Goal: Use online tool/utility: Utilize a website feature to perform a specific function

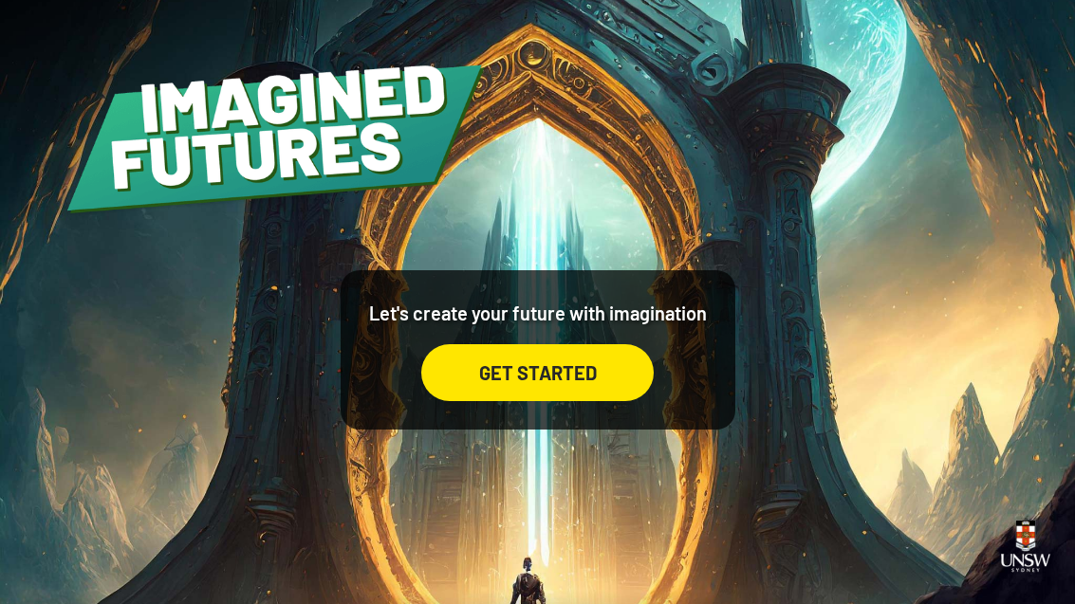
scroll to position [1, 0]
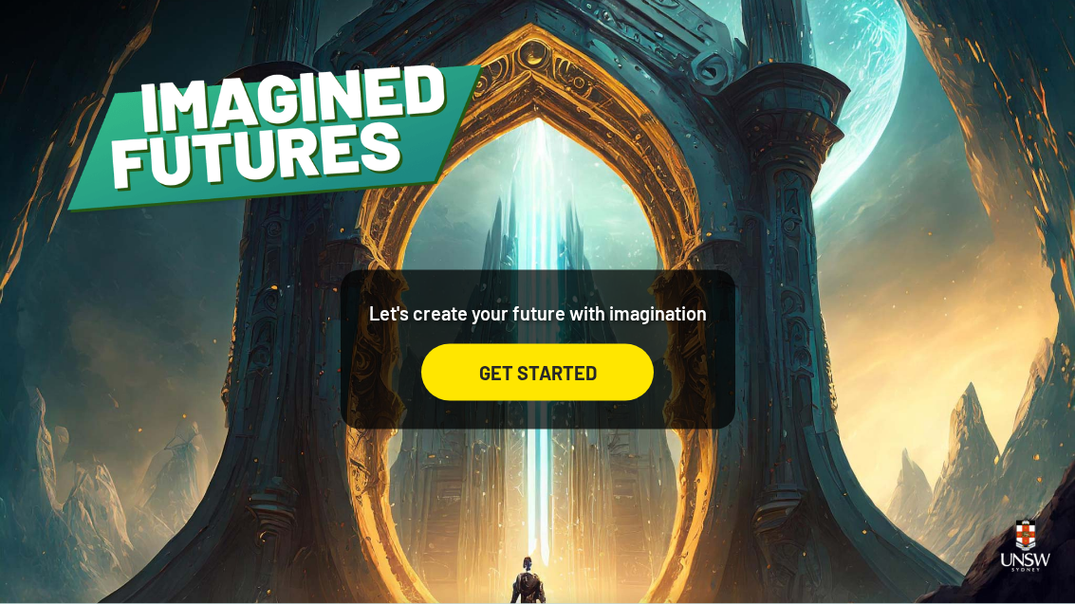
click at [582, 400] on div "GET STARTED" at bounding box center [537, 372] width 232 height 57
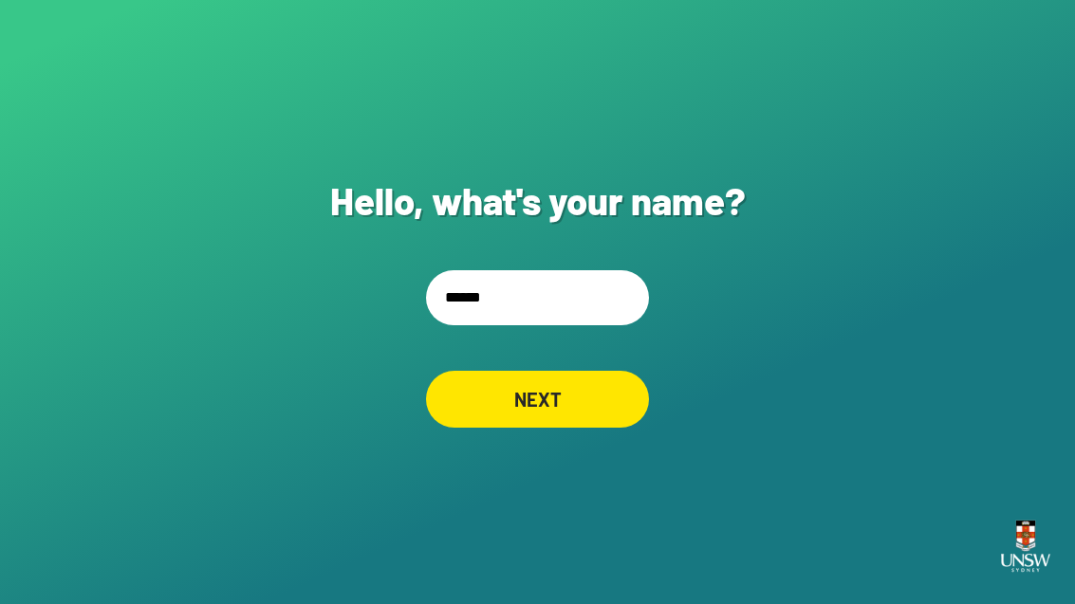
click at [561, 325] on input "******" at bounding box center [537, 297] width 223 height 55
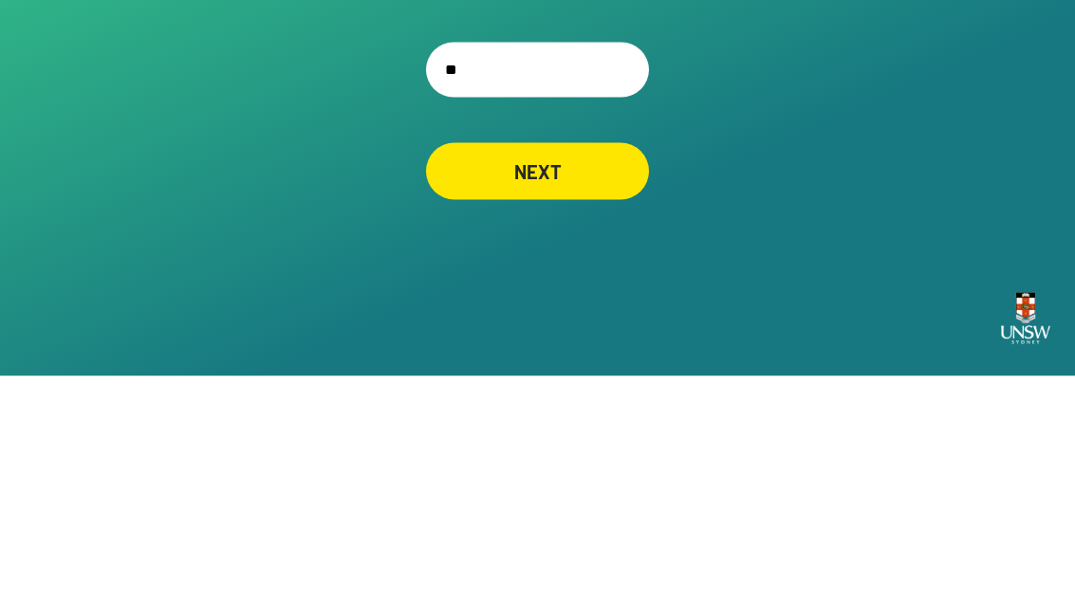
type input "*"
type input "******"
click at [734, 174] on div "Hello, what's your name? ****** NEXT" at bounding box center [537, 302] width 1075 height 604
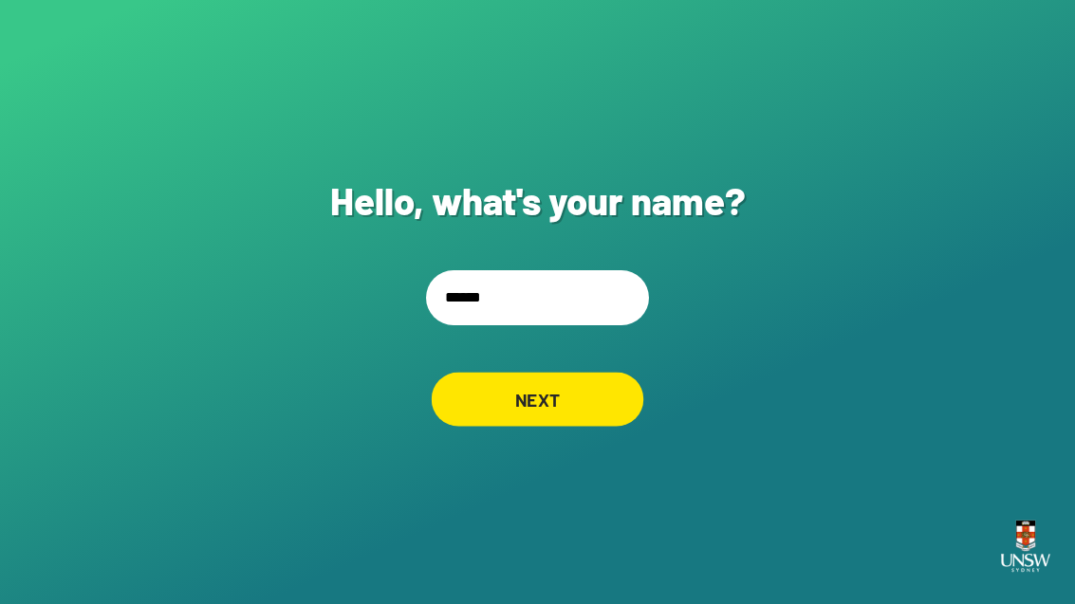
click at [575, 372] on div "NEXT" at bounding box center [538, 399] width 213 height 54
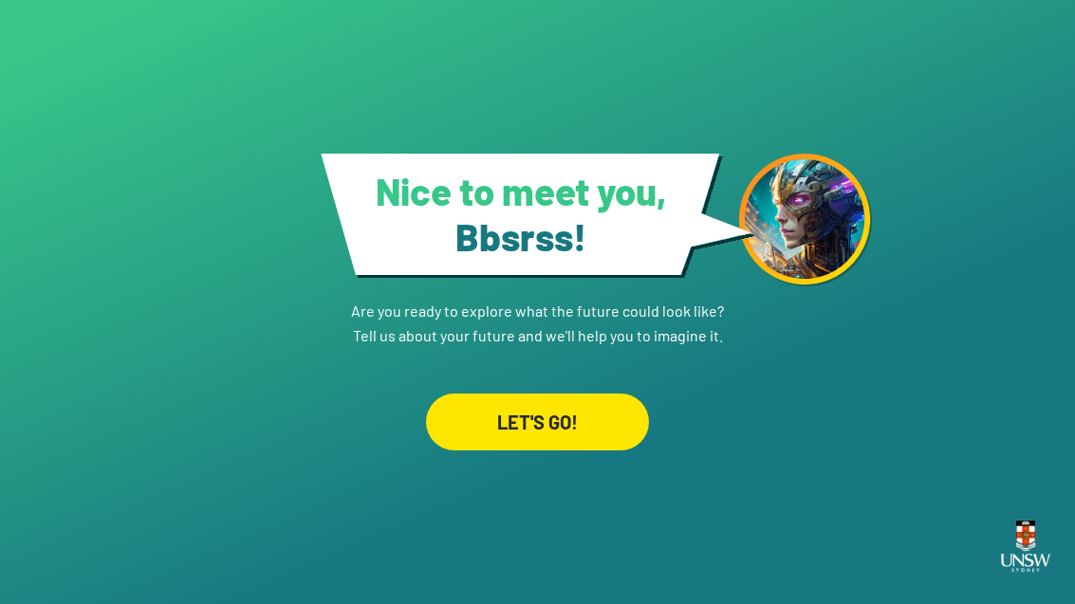
click at [596, 451] on div "LET'S GO!" at bounding box center [537, 422] width 223 height 57
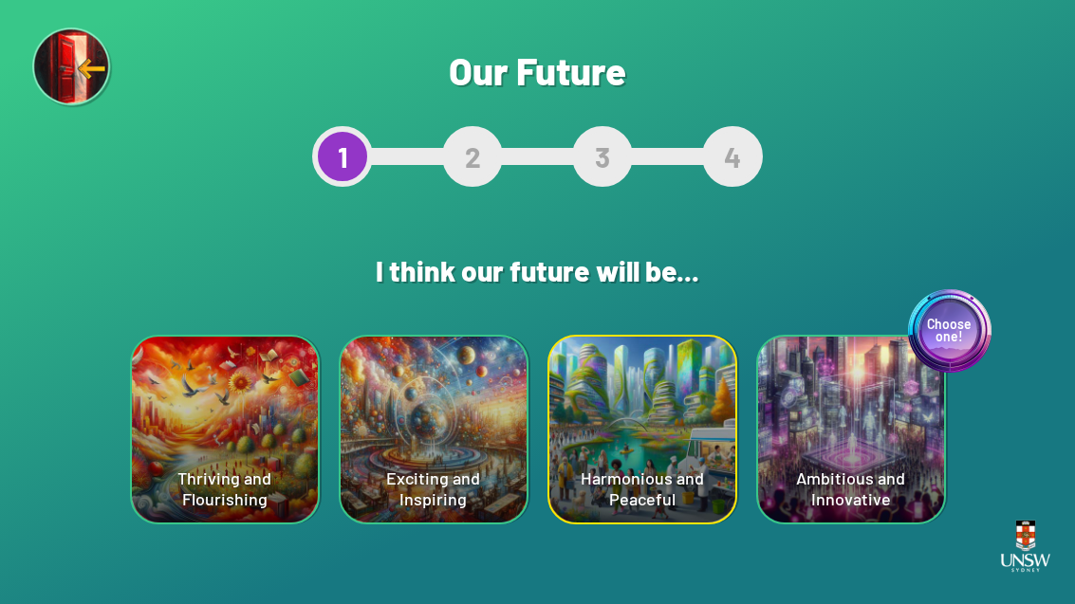
click at [868, 453] on div "Choose one! Ambitious and Innovative" at bounding box center [851, 430] width 186 height 186
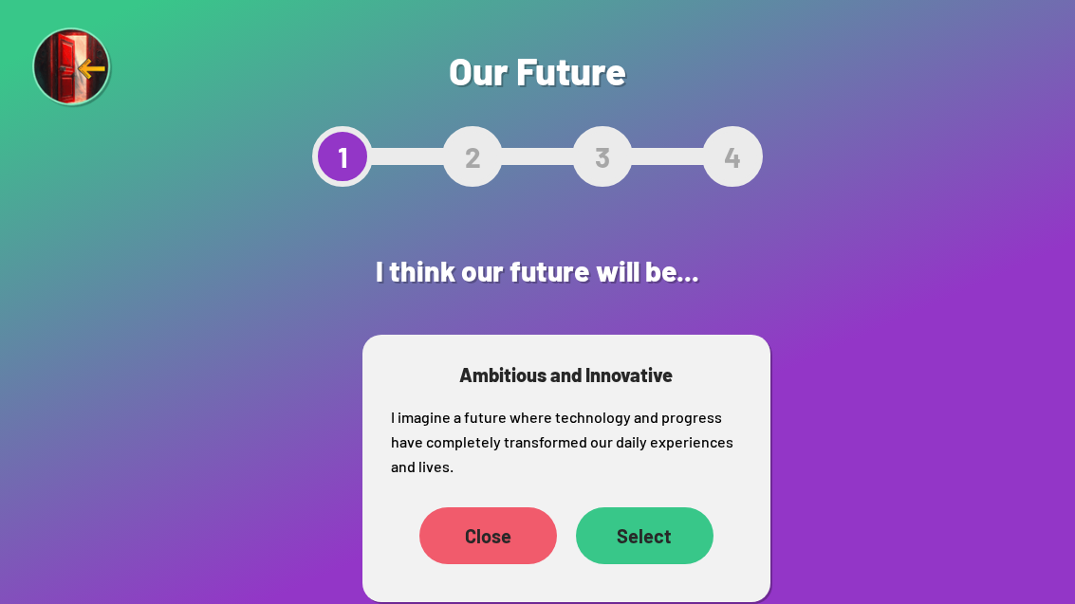
click at [663, 553] on div "Select" at bounding box center [645, 536] width 138 height 57
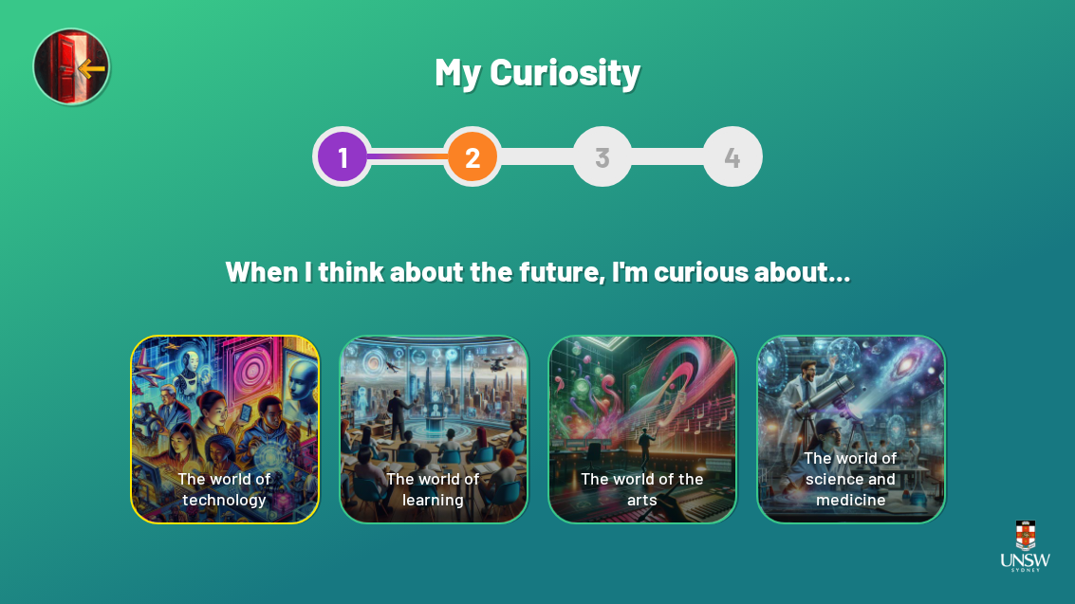
click at [681, 477] on div "The world of the arts" at bounding box center [642, 430] width 186 height 186
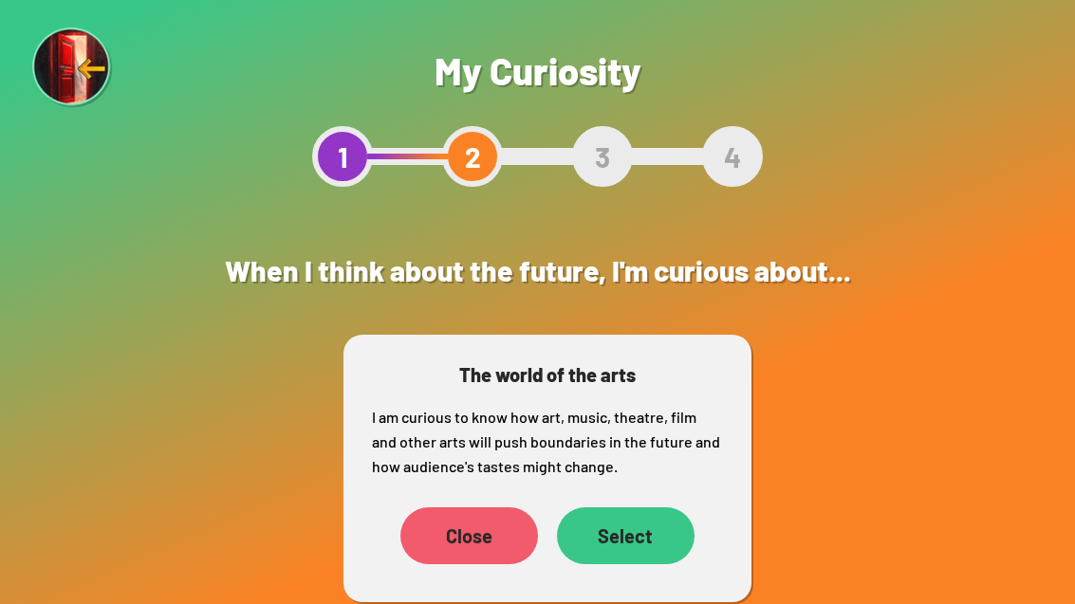
click at [651, 525] on div "Select" at bounding box center [626, 536] width 138 height 57
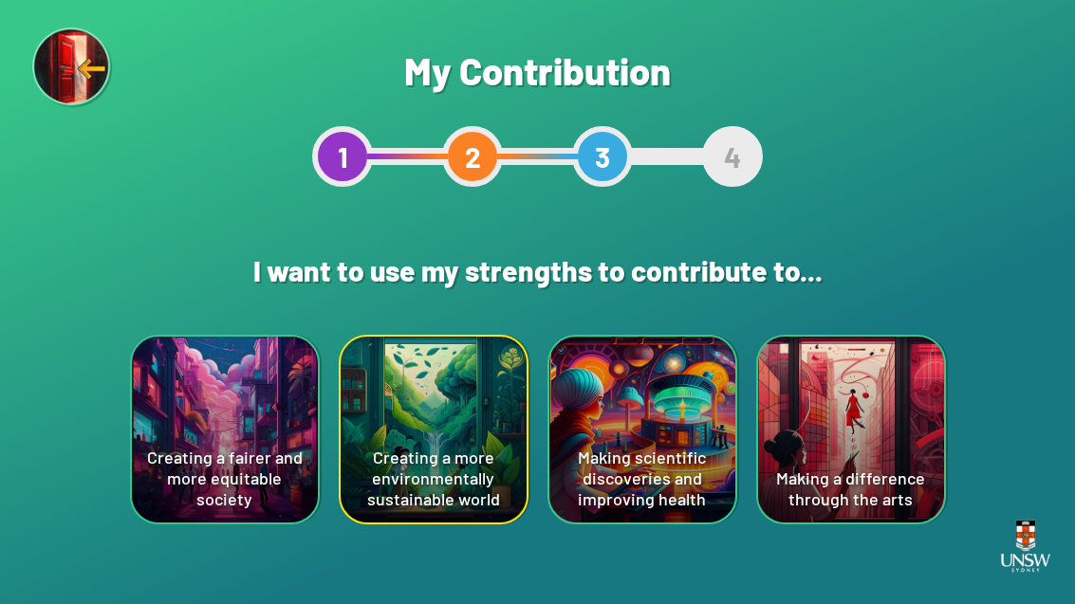
click at [683, 441] on div "Making scientific discoveries and improving health" at bounding box center [642, 430] width 186 height 186
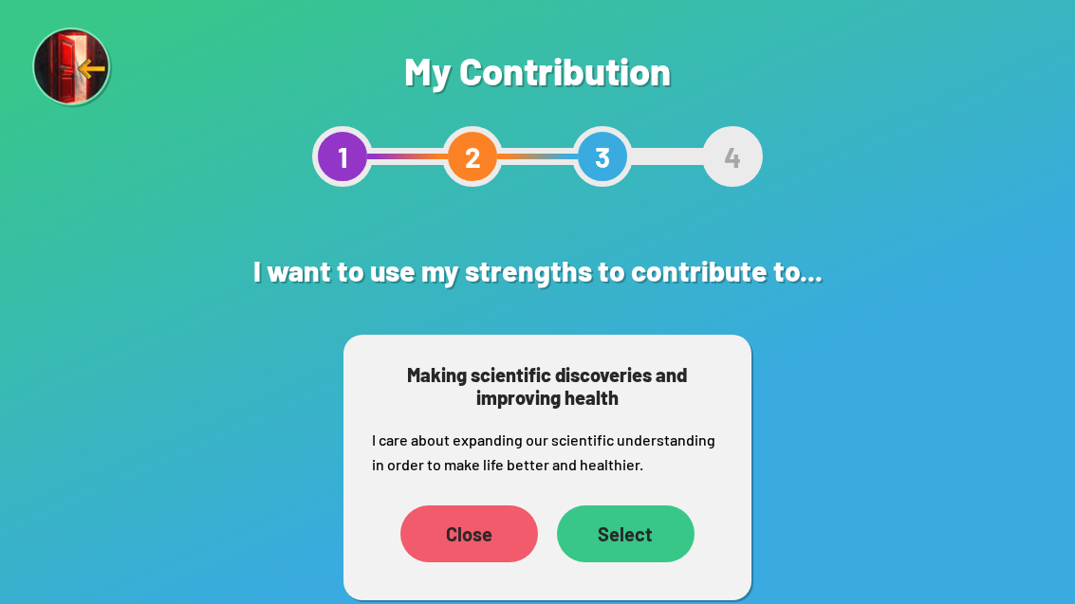
click at [661, 527] on div "Select" at bounding box center [626, 534] width 138 height 57
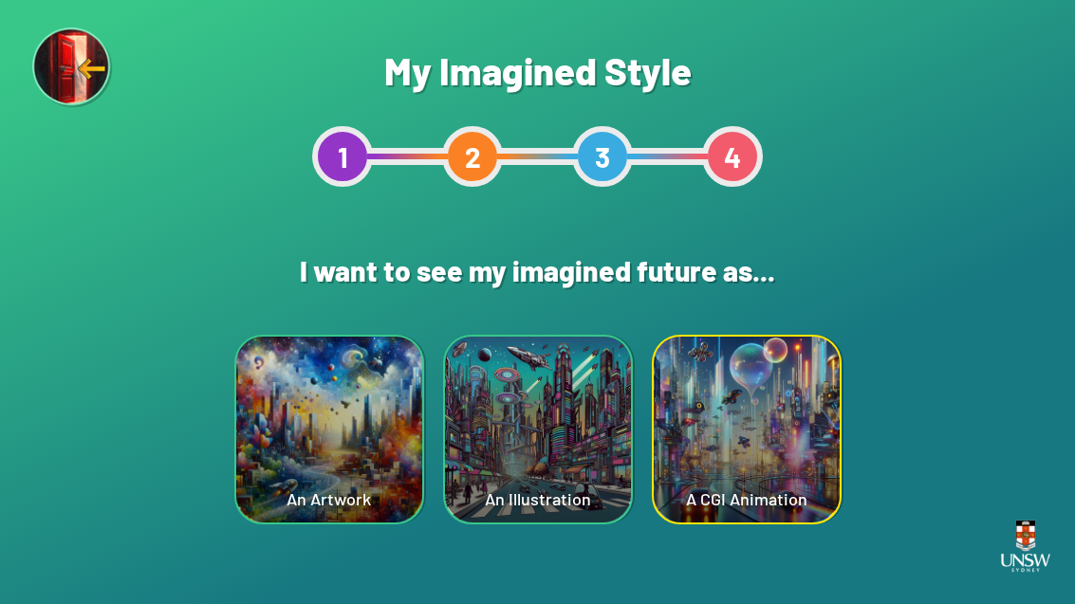
click at [355, 427] on div "An Artwork" at bounding box center [329, 430] width 186 height 186
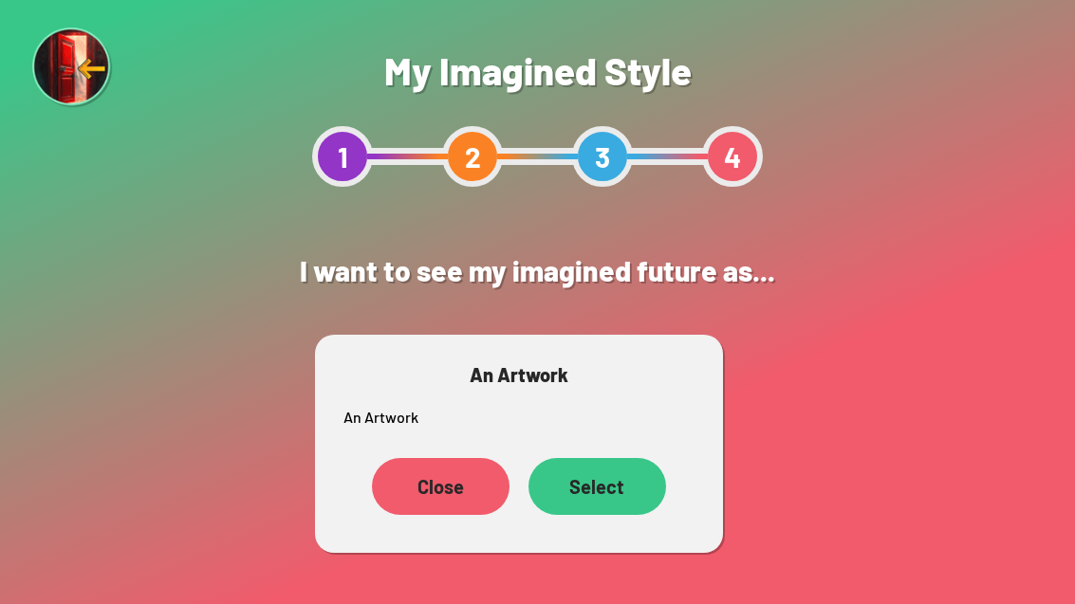
click at [638, 491] on div "Select" at bounding box center [598, 486] width 138 height 57
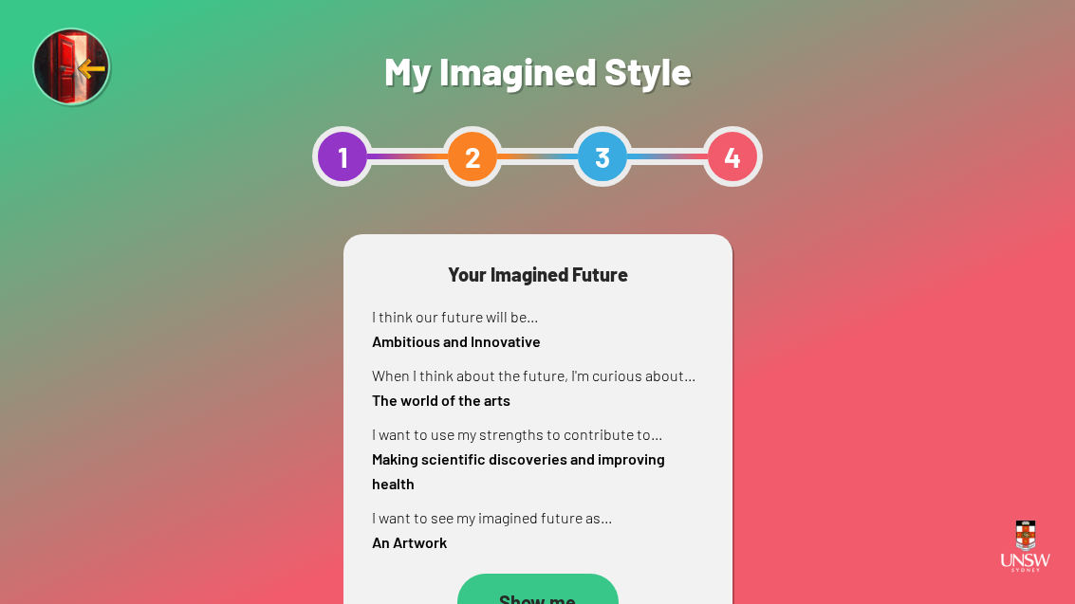
click at [552, 597] on div "Show me" at bounding box center [537, 602] width 161 height 57
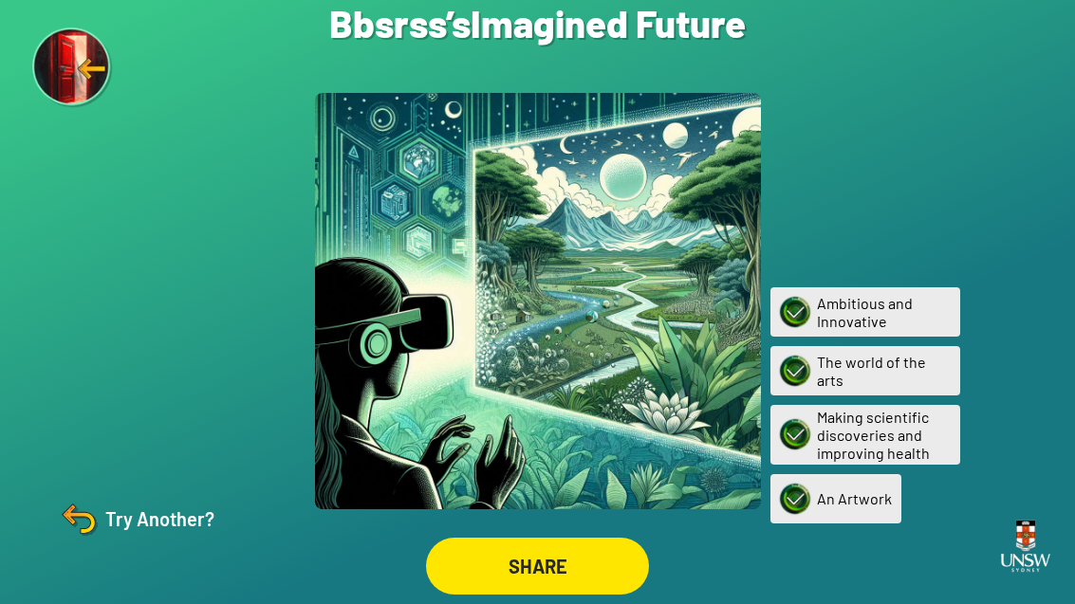
scroll to position [61, 0]
click at [86, 537] on img at bounding box center [79, 519] width 46 height 46
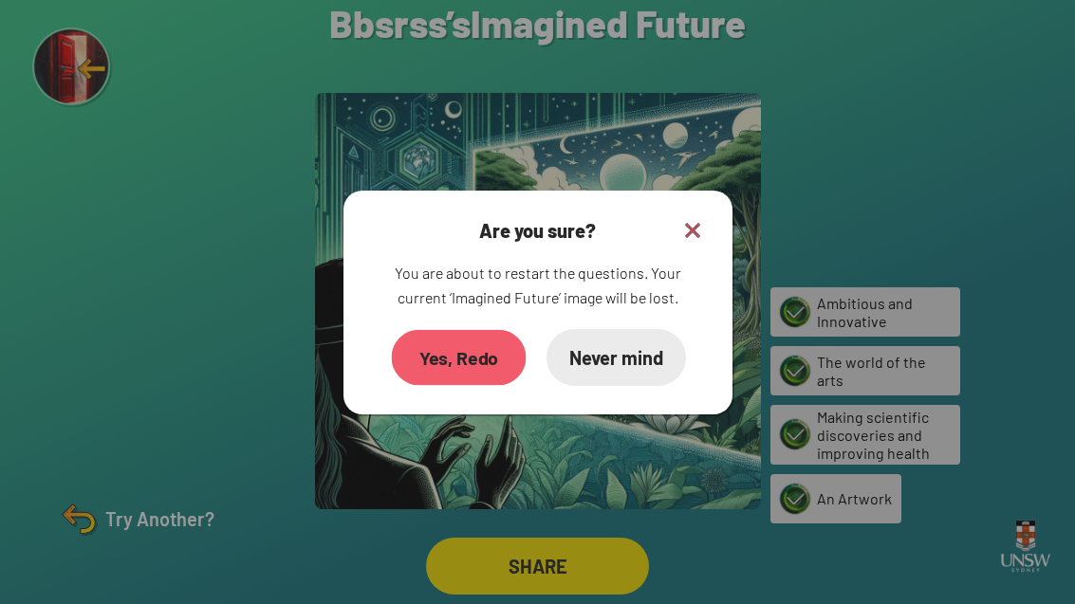
click at [432, 329] on div "Yes, Redo" at bounding box center [458, 357] width 135 height 56
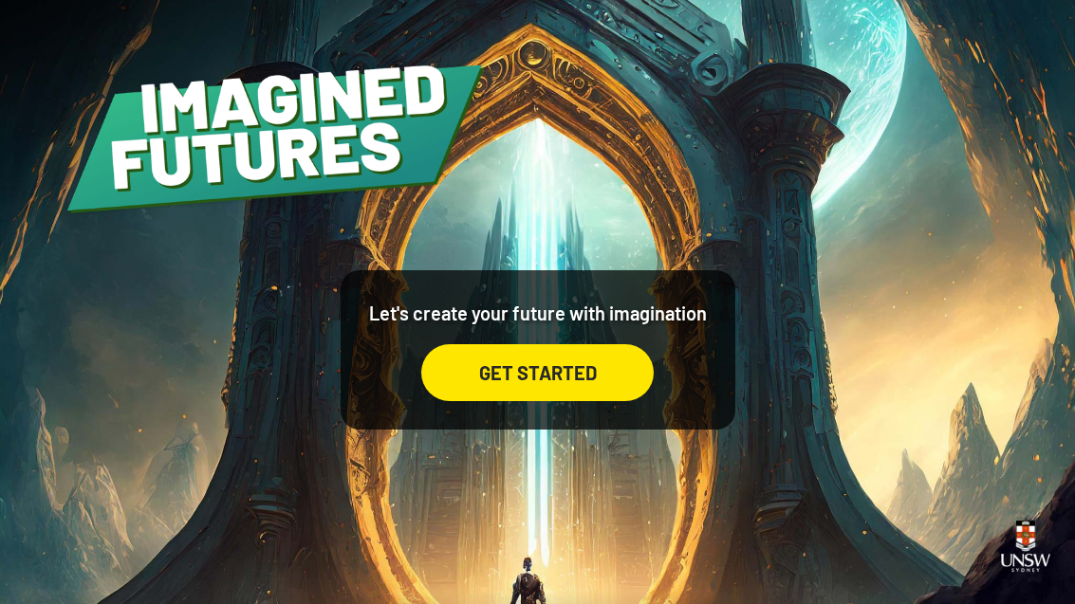
click at [601, 401] on div "GET STARTED" at bounding box center [537, 372] width 232 height 57
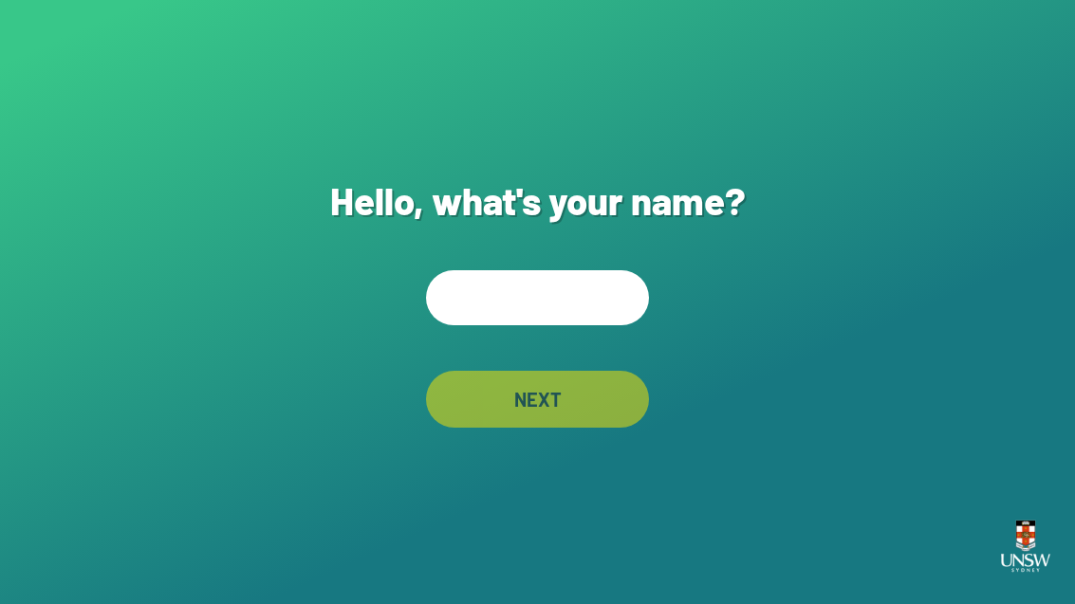
click at [601, 325] on input "text" at bounding box center [537, 297] width 223 height 55
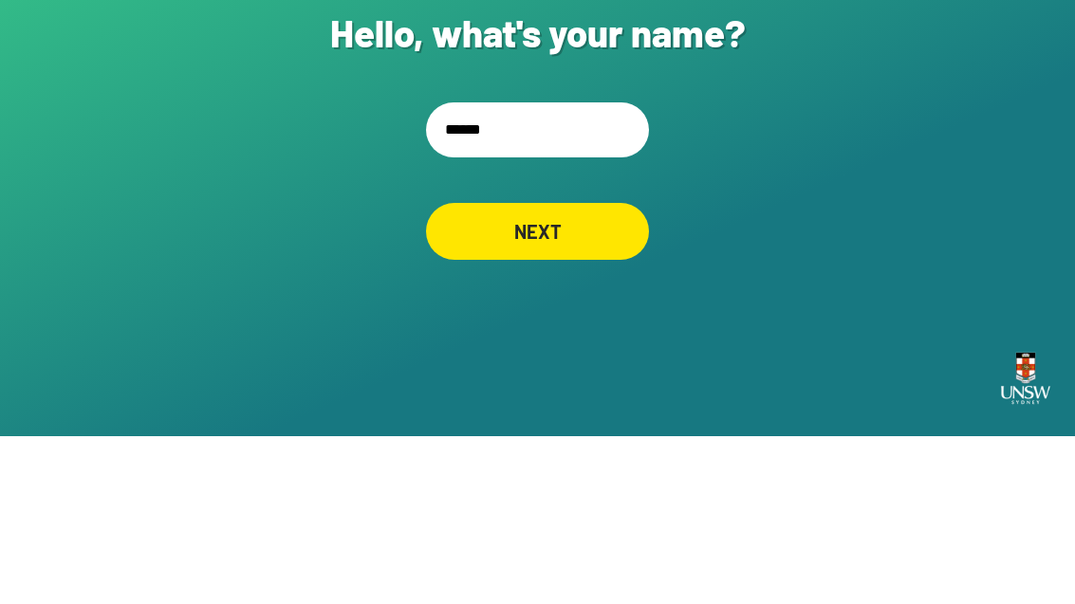
type input "******"
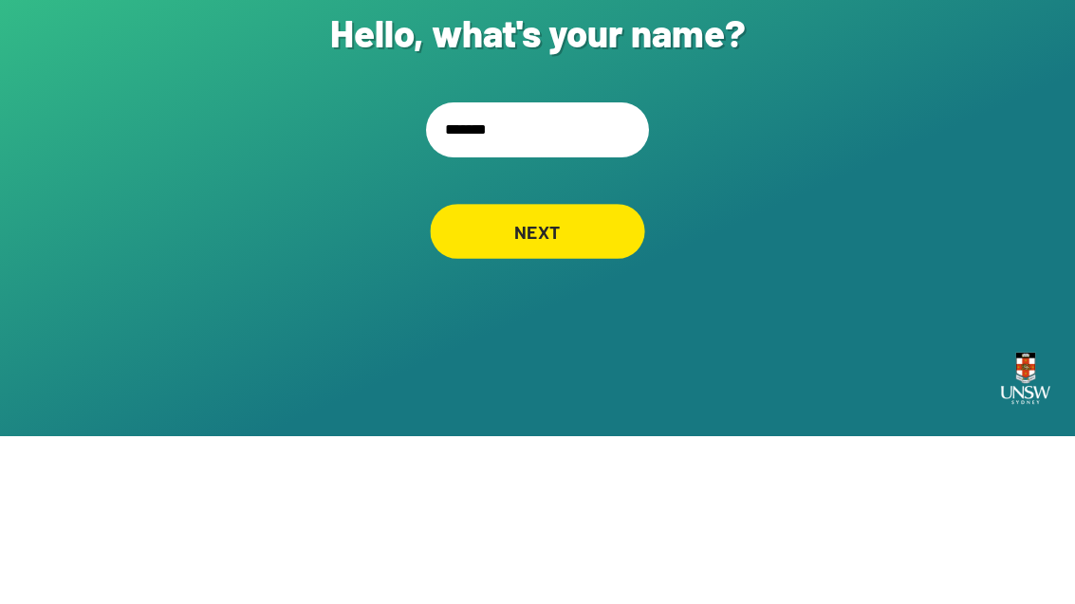
click at [613, 372] on div "NEXT" at bounding box center [537, 399] width 214 height 55
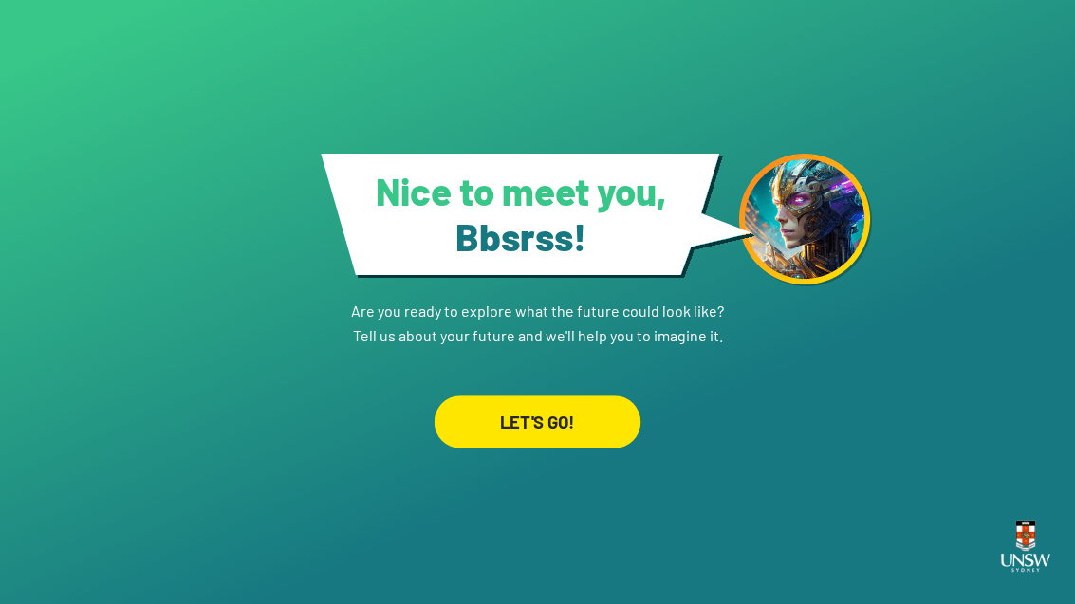
click at [585, 396] on div "LET'S GO!" at bounding box center [538, 422] width 207 height 53
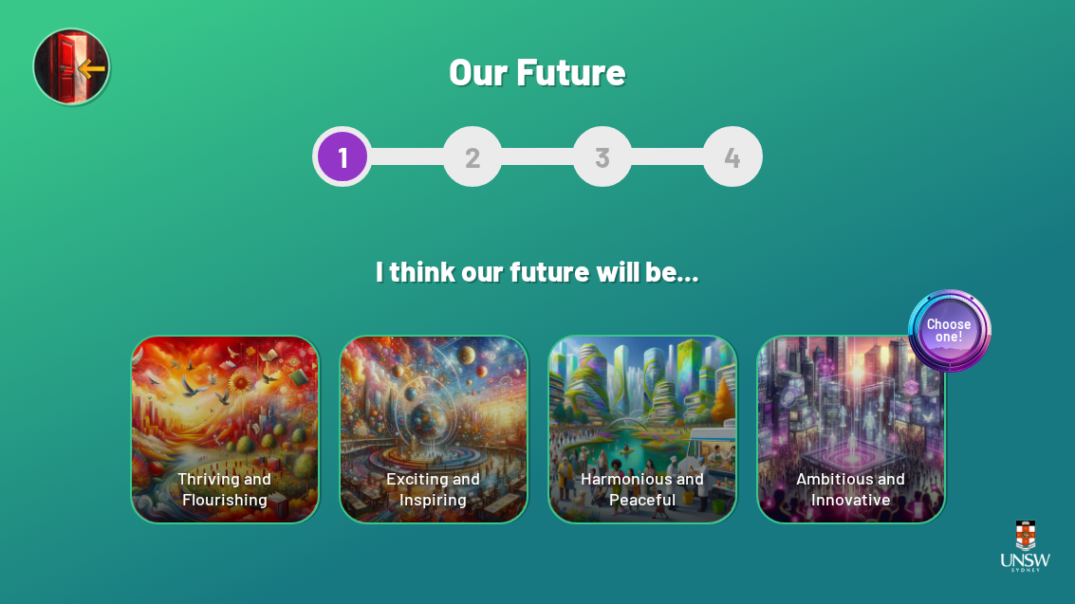
click at [657, 468] on div "Harmonious and Peaceful" at bounding box center [642, 430] width 186 height 186
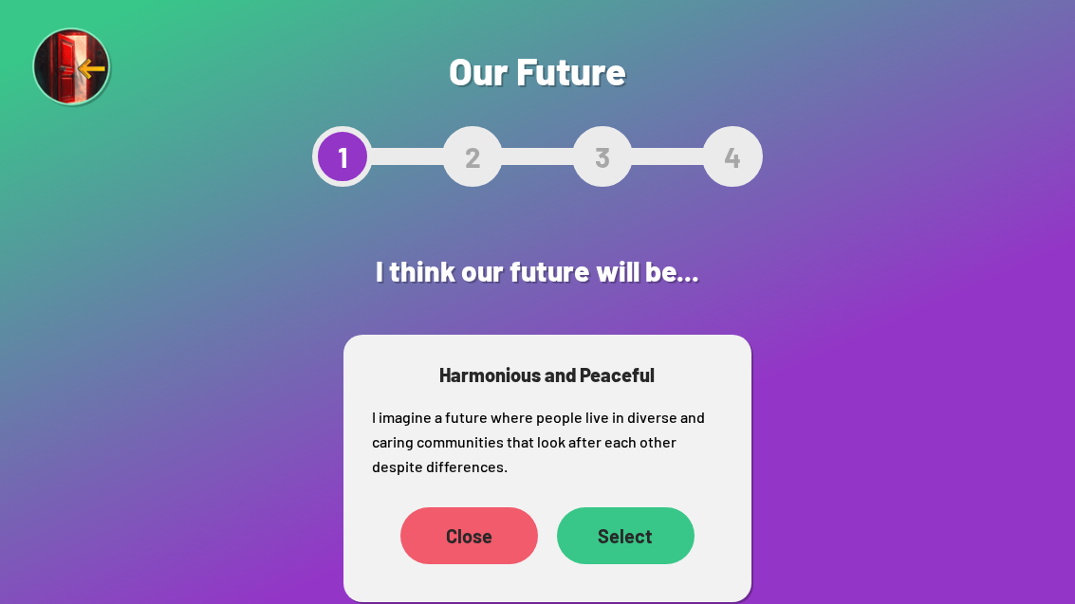
click at [643, 514] on div "Select" at bounding box center [626, 536] width 138 height 57
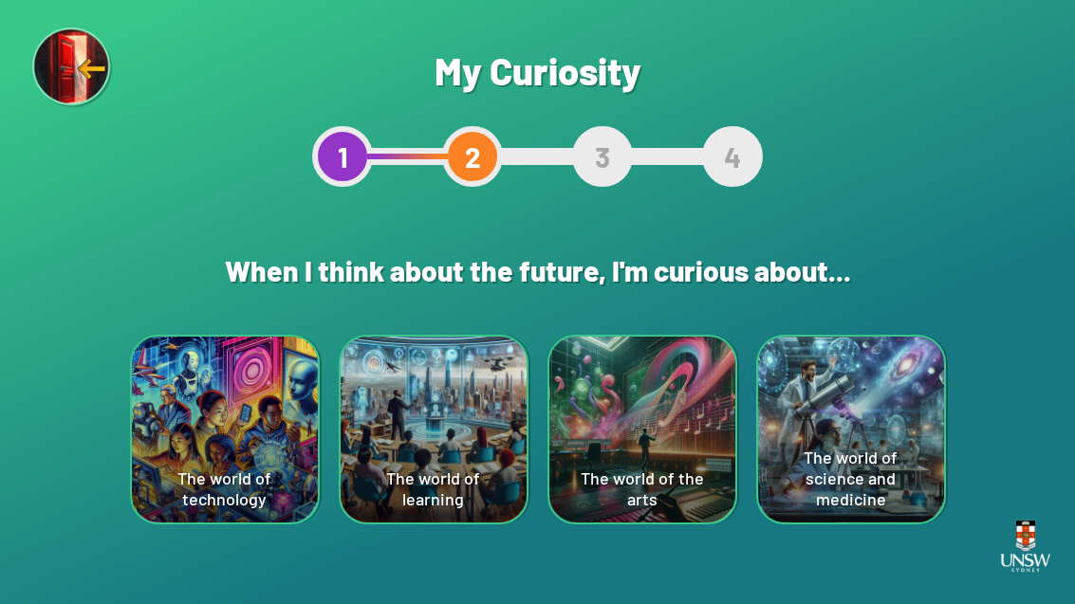
click at [448, 456] on div "The world of learning" at bounding box center [434, 430] width 186 height 186
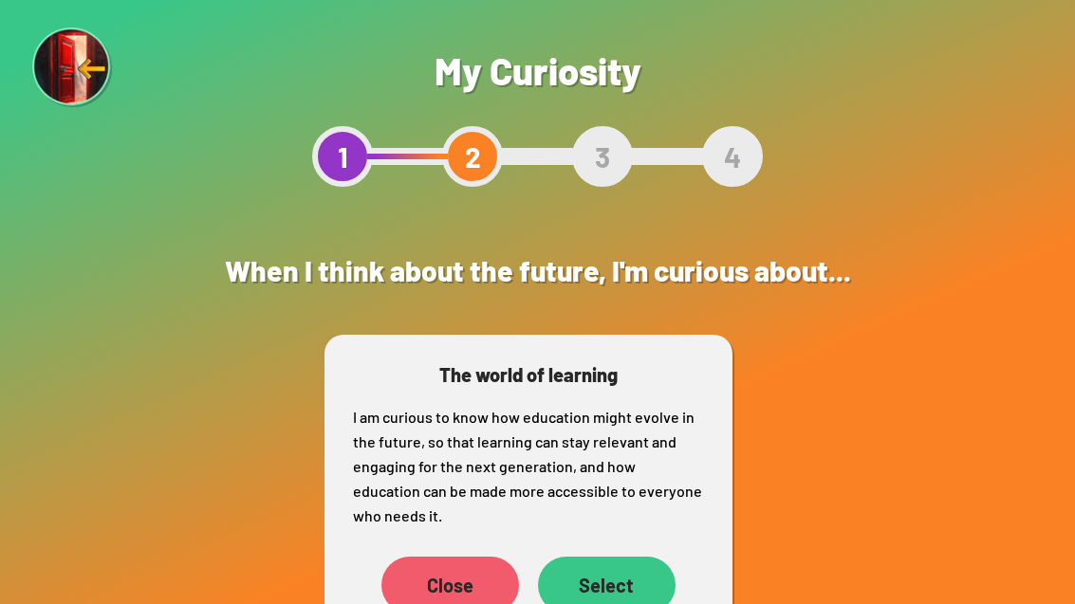
click at [623, 595] on div "Select" at bounding box center [607, 585] width 138 height 57
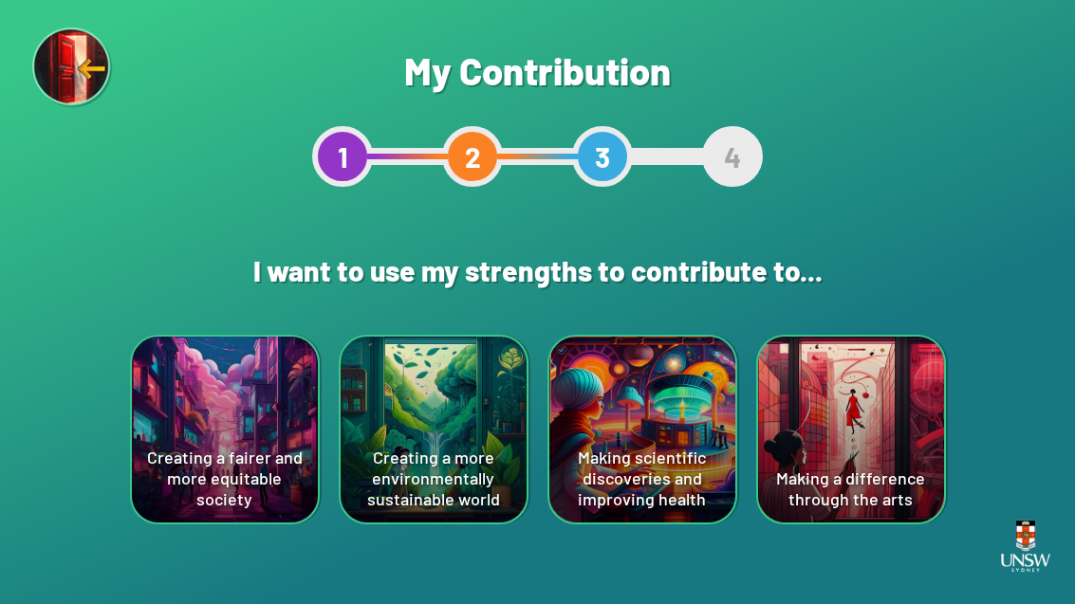
click at [473, 488] on div "Creating a more environmentally sustainable world" at bounding box center [434, 430] width 186 height 186
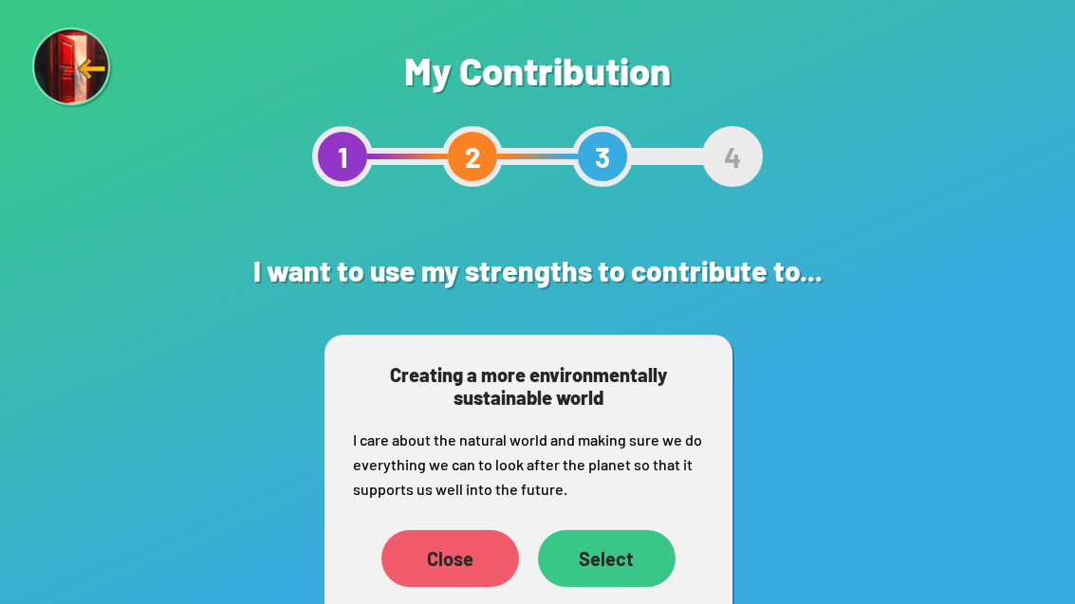
click at [434, 563] on div "Close" at bounding box center [450, 558] width 138 height 57
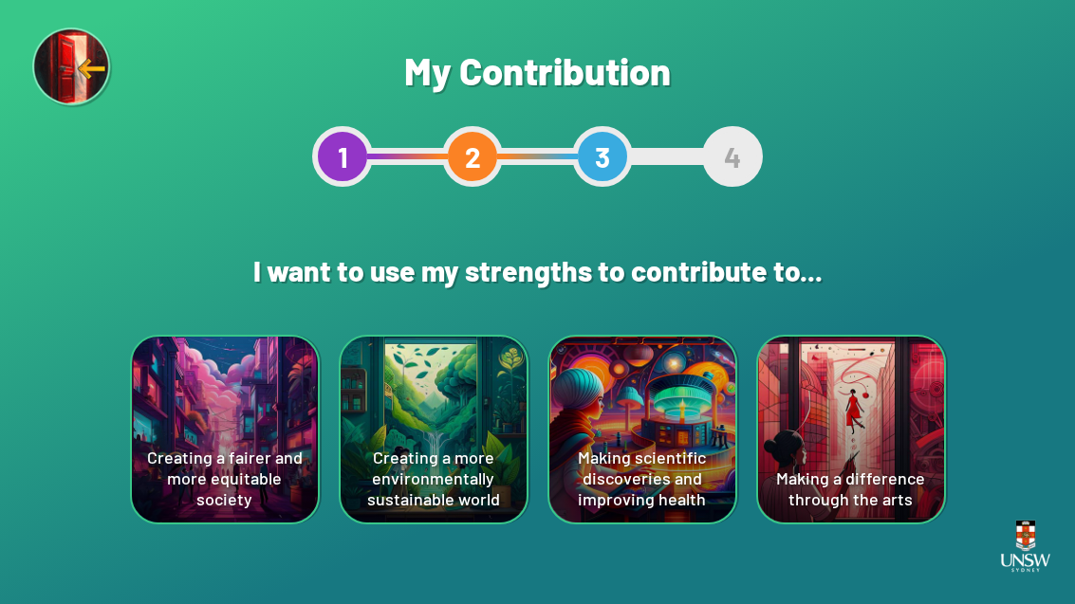
click at [833, 454] on div "Making a difference through the arts" at bounding box center [851, 430] width 186 height 186
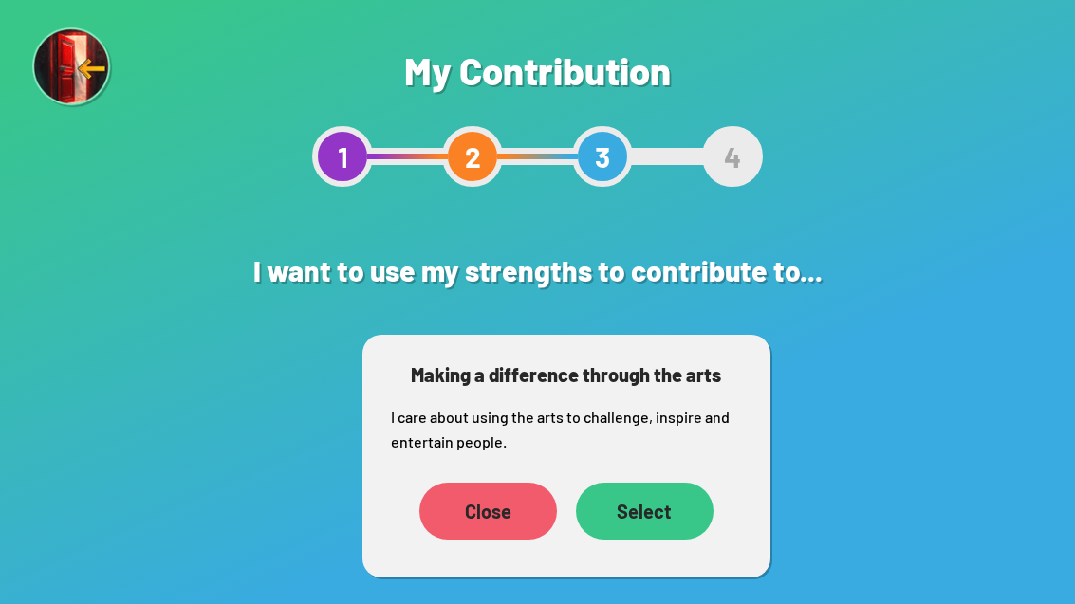
click at [660, 512] on div "Select" at bounding box center [645, 511] width 138 height 57
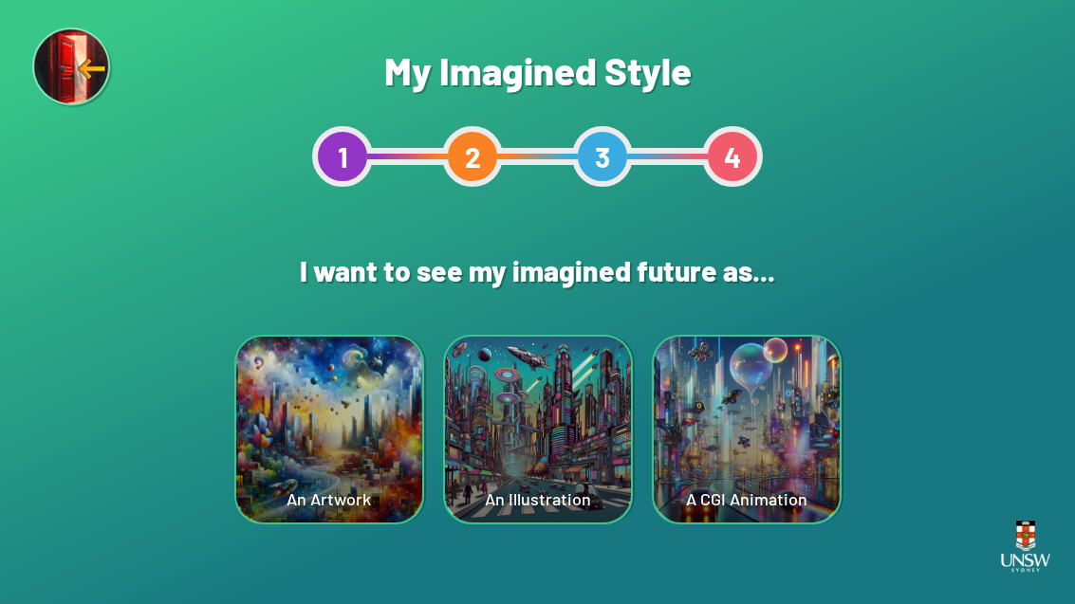
click at [549, 474] on div "An Illustration" at bounding box center [538, 430] width 186 height 186
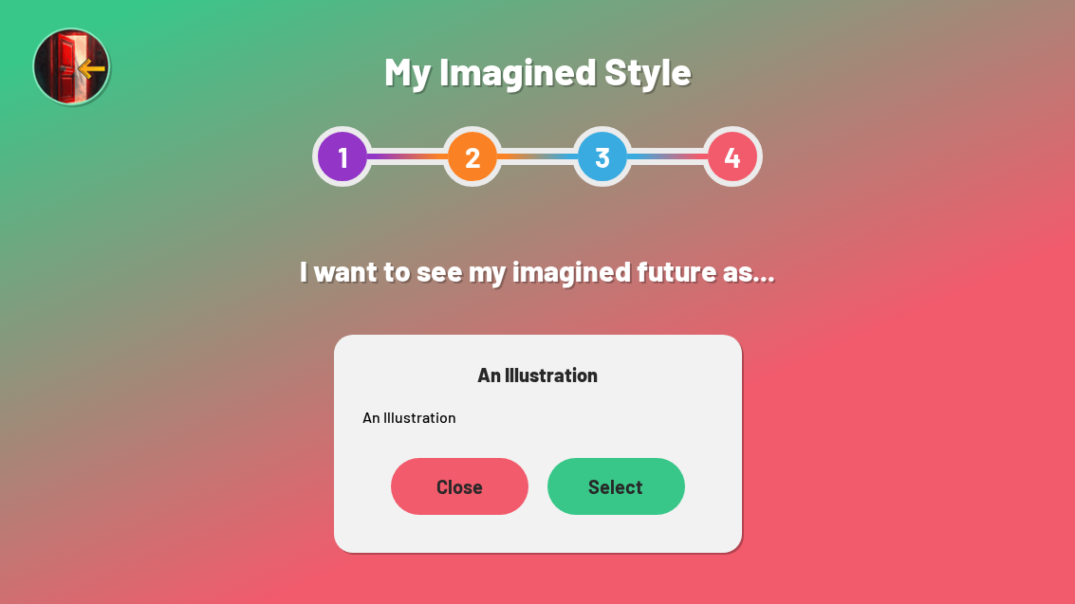
click at [629, 488] on div "Select" at bounding box center [616, 486] width 138 height 57
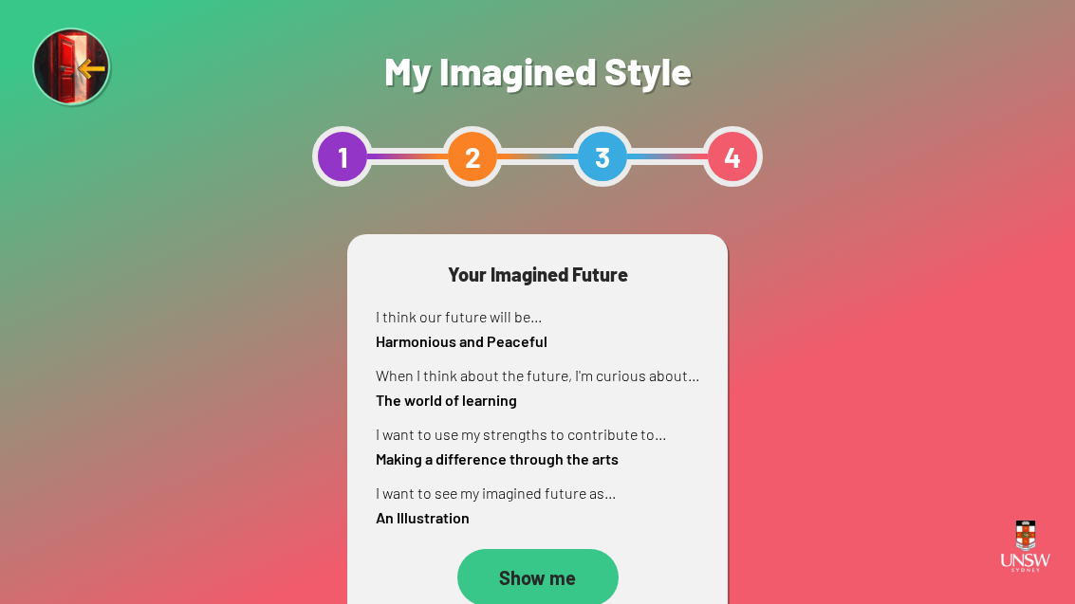
click at [529, 568] on div "Show me" at bounding box center [537, 577] width 161 height 57
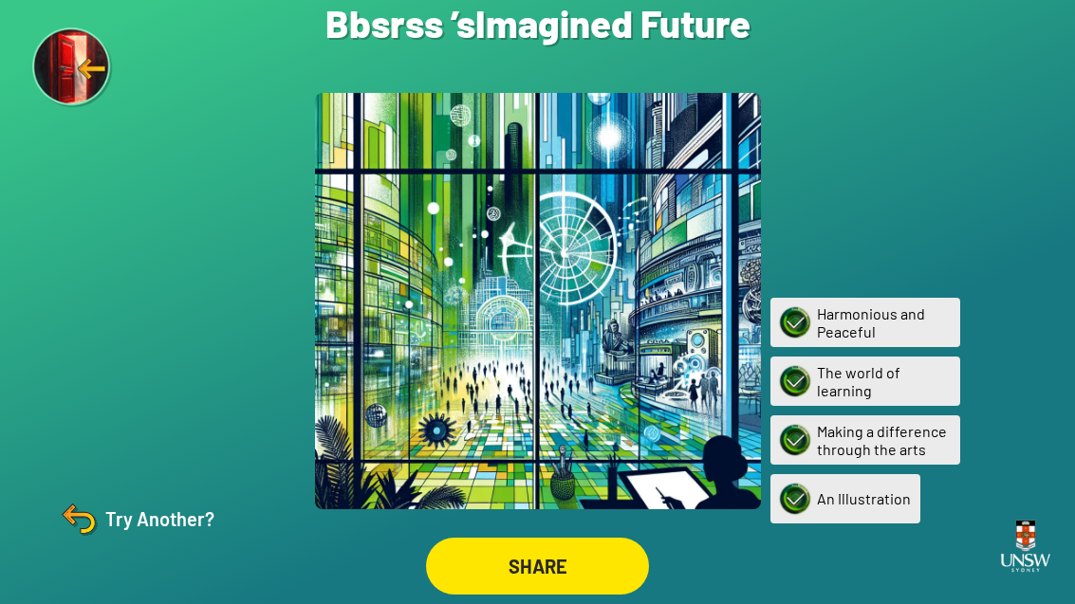
scroll to position [61, 0]
click at [561, 541] on div "SHARE" at bounding box center [537, 566] width 221 height 57
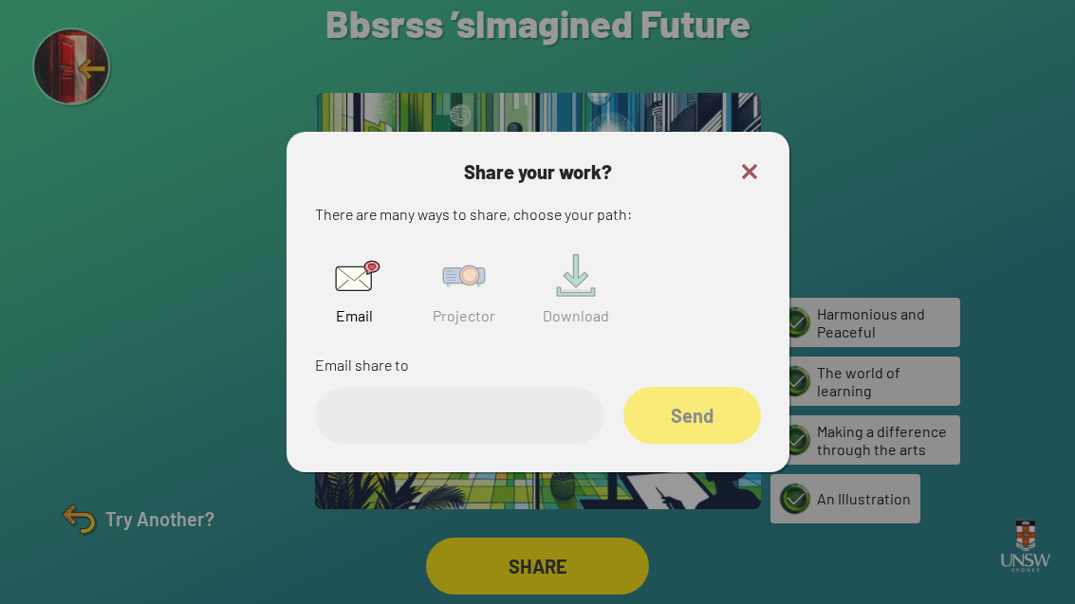
click at [405, 400] on input "email" at bounding box center [459, 415] width 289 height 57
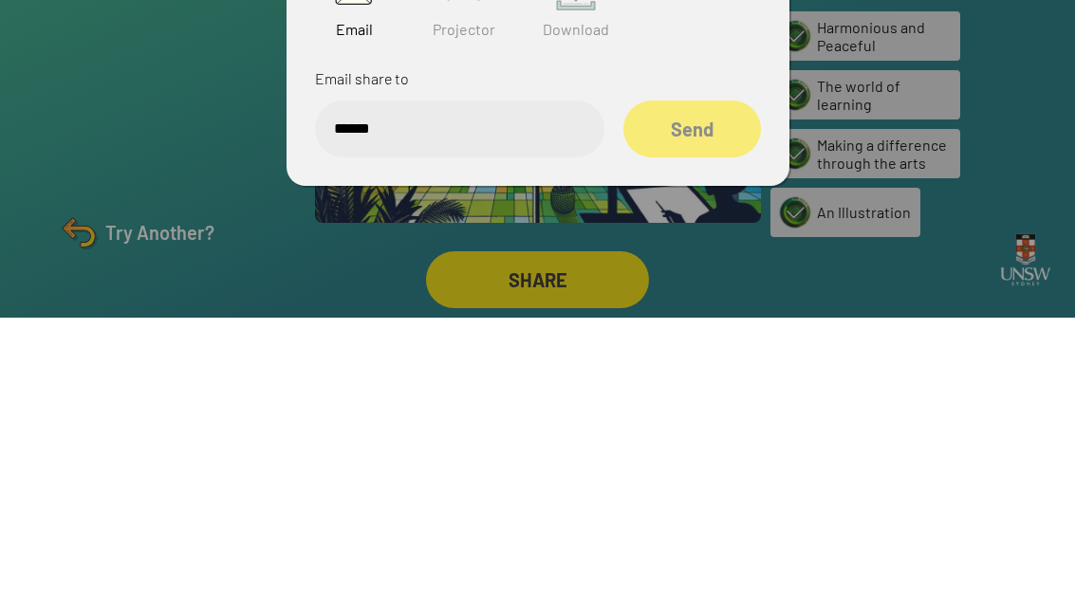
type input "******"
click at [704, 388] on div "Send" at bounding box center [691, 416] width 135 height 56
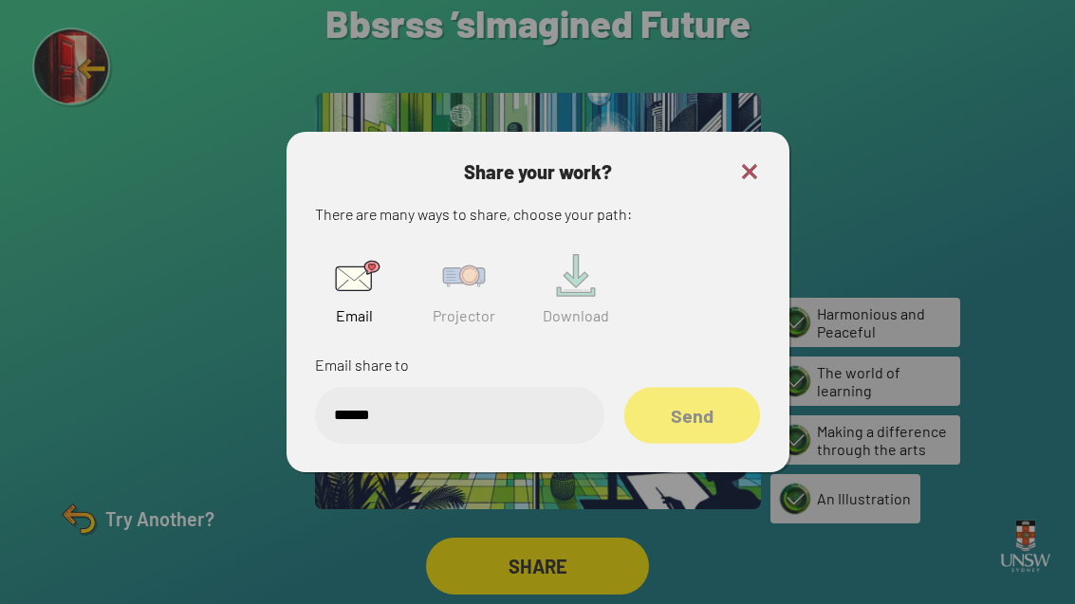
click at [713, 390] on div "Send" at bounding box center [691, 415] width 137 height 56
click at [459, 254] on img at bounding box center [464, 276] width 61 height 61
click at [511, 388] on input "text" at bounding box center [459, 415] width 289 height 57
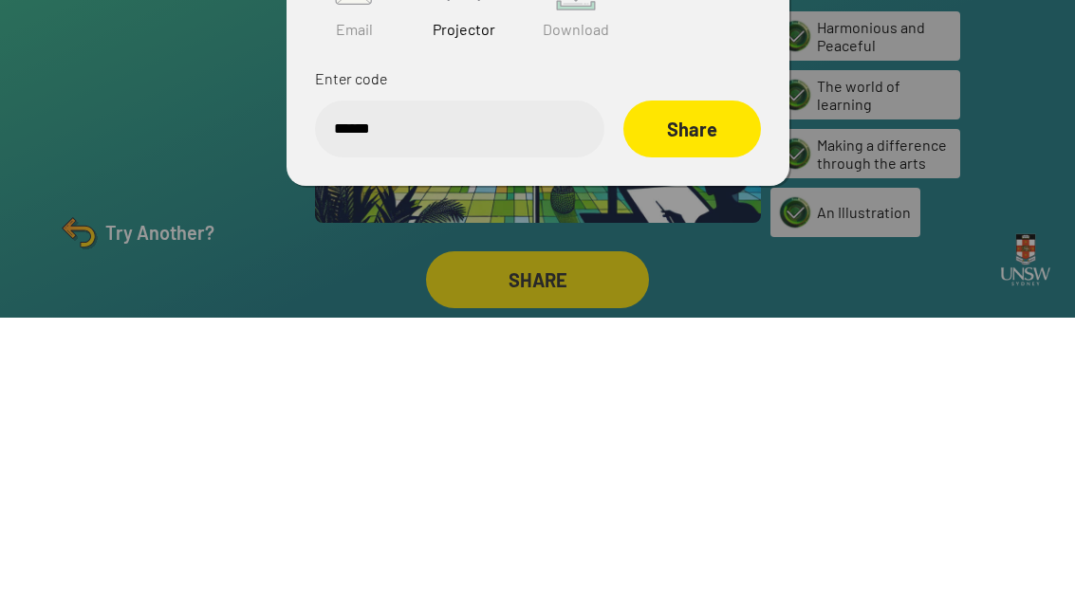
type input "******"
click at [683, 389] on div "Share" at bounding box center [691, 416] width 130 height 54
